Goal: Task Accomplishment & Management: Manage account settings

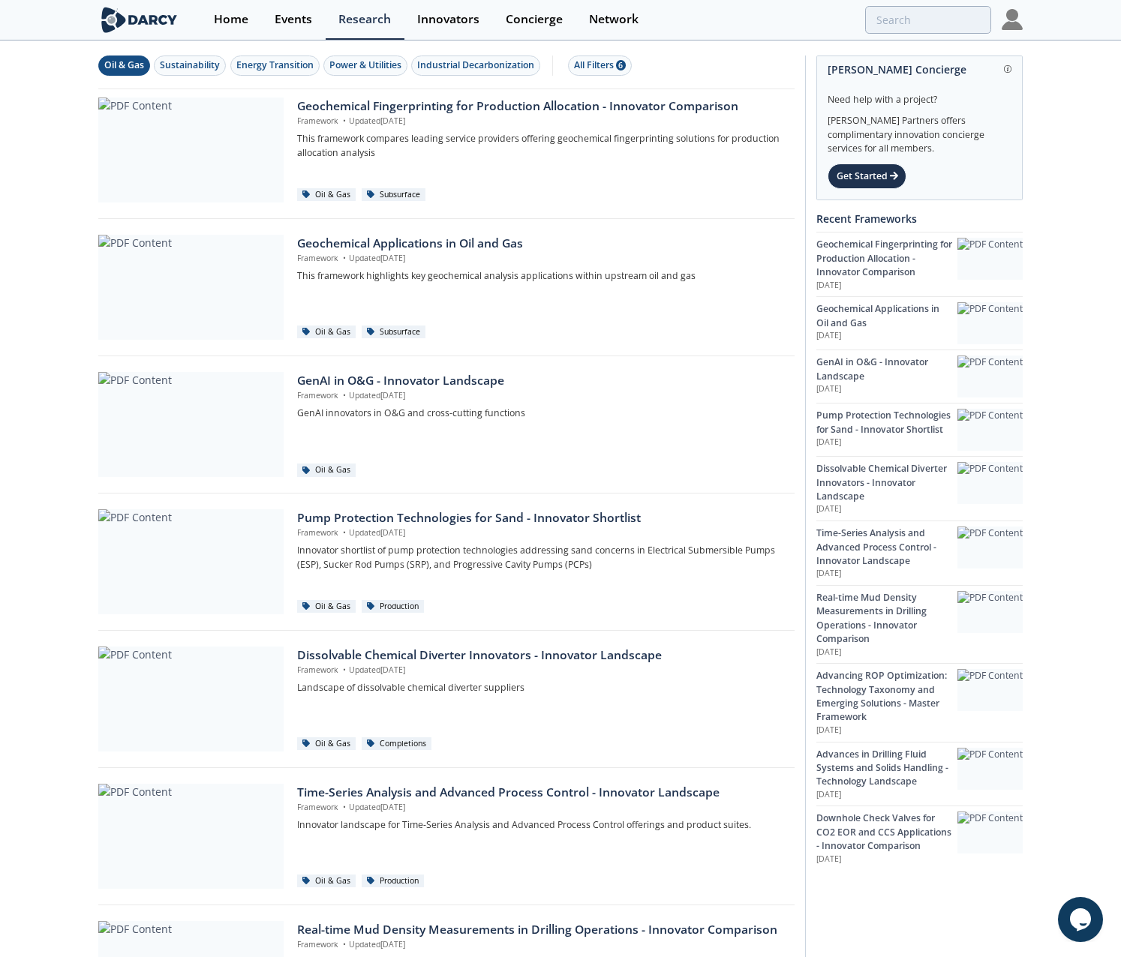
drag, startPoint x: 0, startPoint y: 0, endPoint x: 1008, endPoint y: 23, distance: 1008.7
click at [1008, 23] on img at bounding box center [1012, 19] width 21 height 21
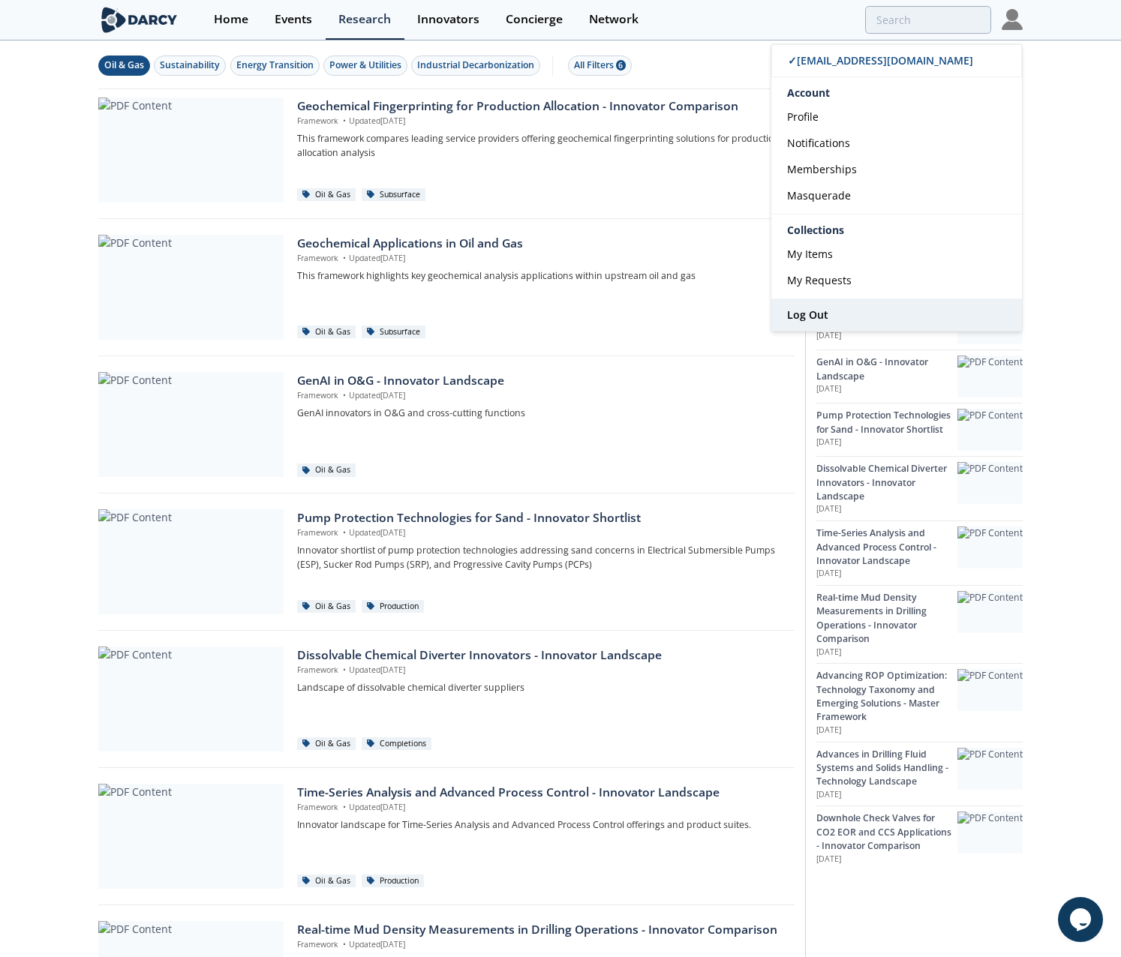
click at [810, 315] on span "Log Out" at bounding box center [807, 315] width 41 height 14
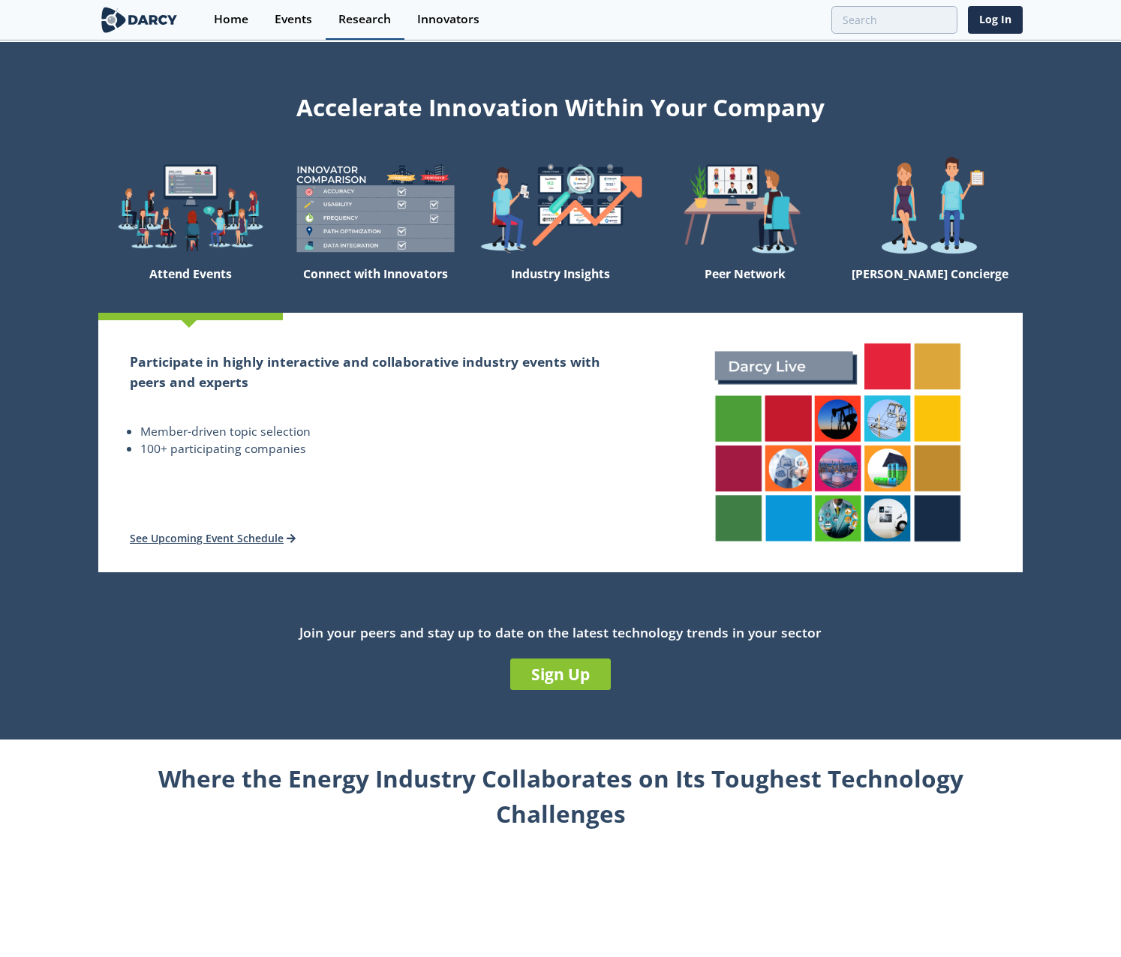
click at [365, 21] on div "Research" at bounding box center [364, 20] width 53 height 12
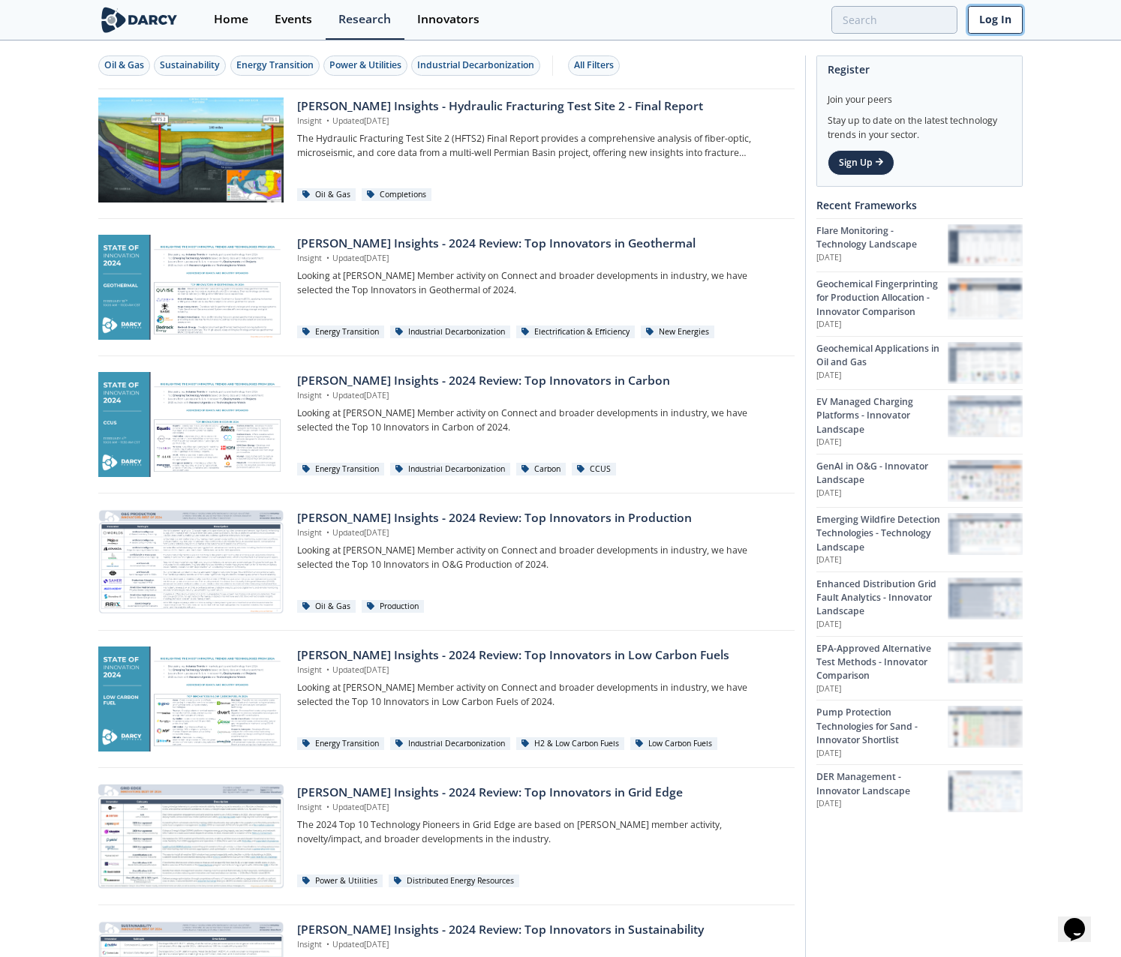
click at [981, 20] on link "Log In" at bounding box center [995, 20] width 55 height 28
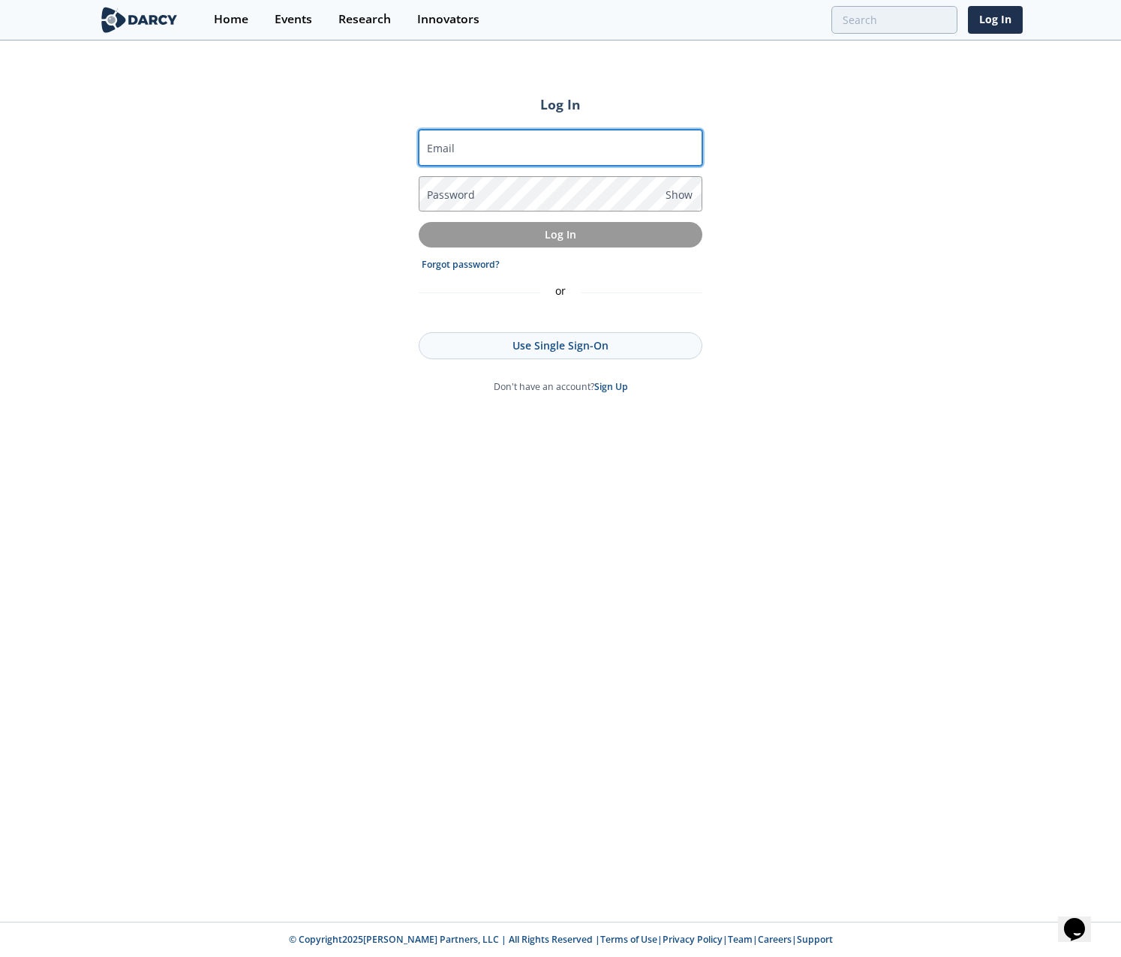
type input "jack@isleofcode.com"
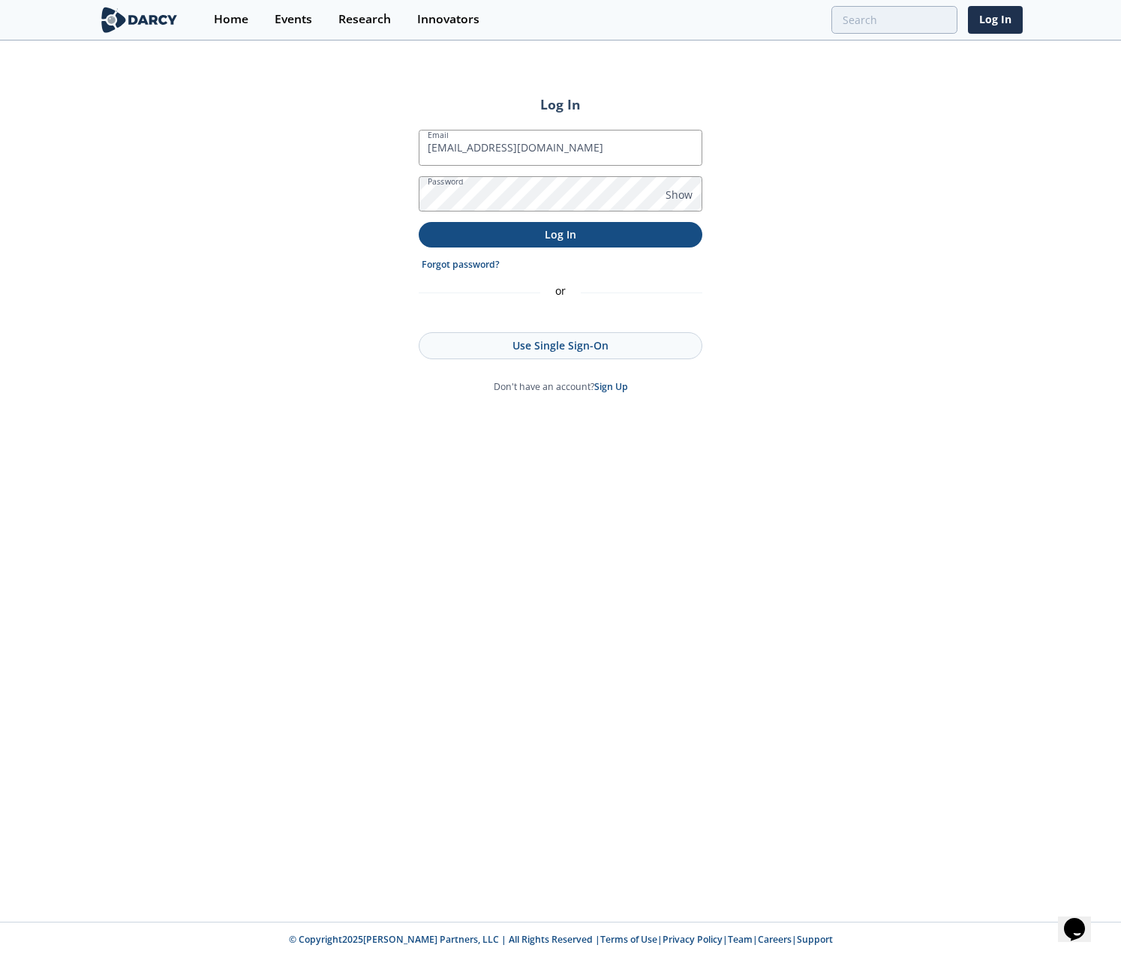
click at [523, 239] on p "Log In" at bounding box center [560, 235] width 263 height 16
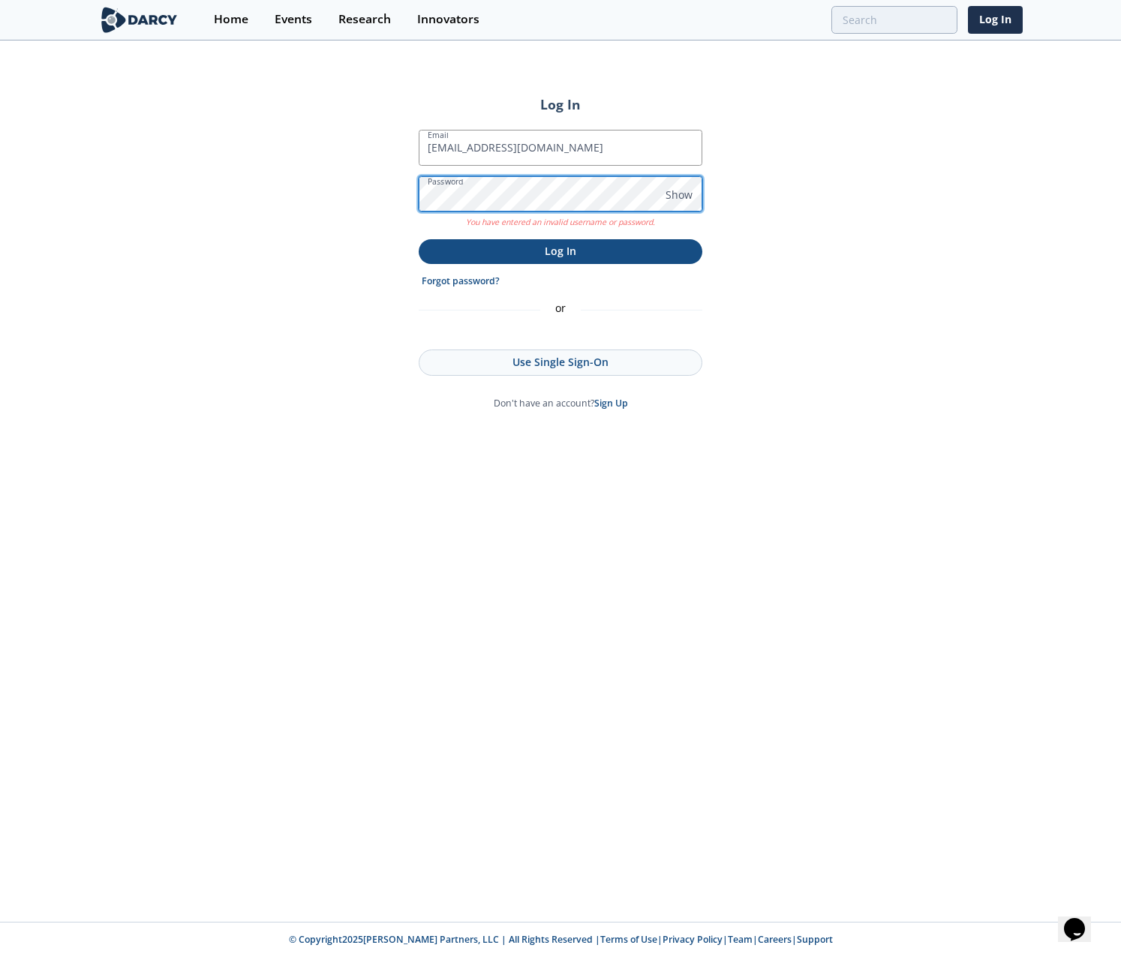
click at [419, 239] on button "Log In" at bounding box center [561, 251] width 284 height 25
